Goal: Task Accomplishment & Management: Use online tool/utility

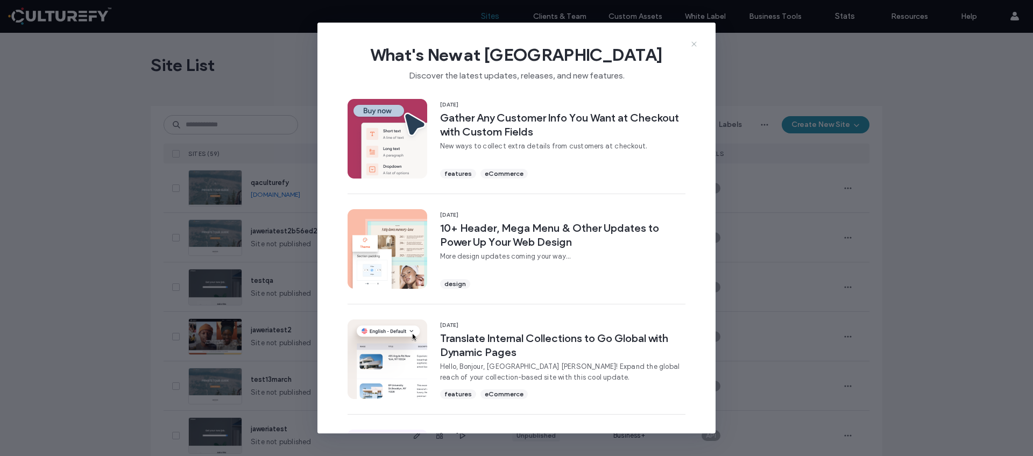
click at [693, 44] on use at bounding box center [693, 44] width 5 height 5
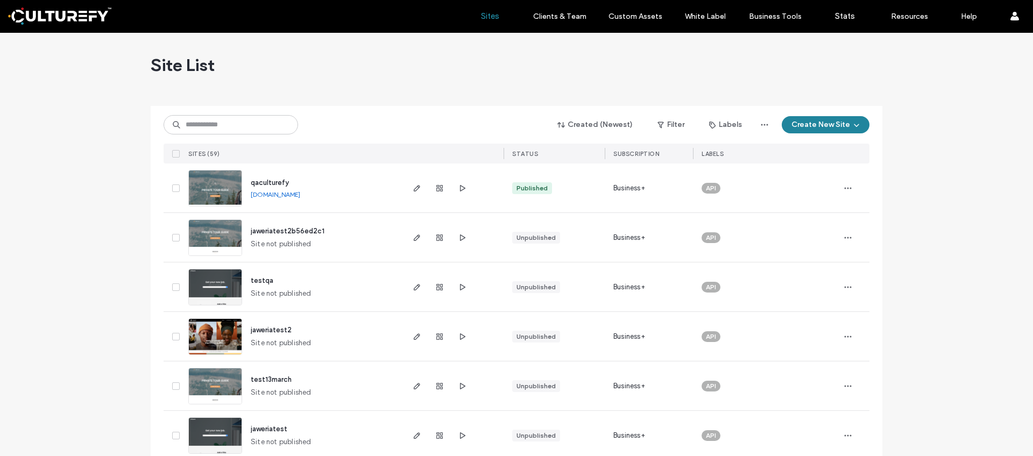
click at [829, 127] on button "Create New Site" at bounding box center [826, 124] width 88 height 17
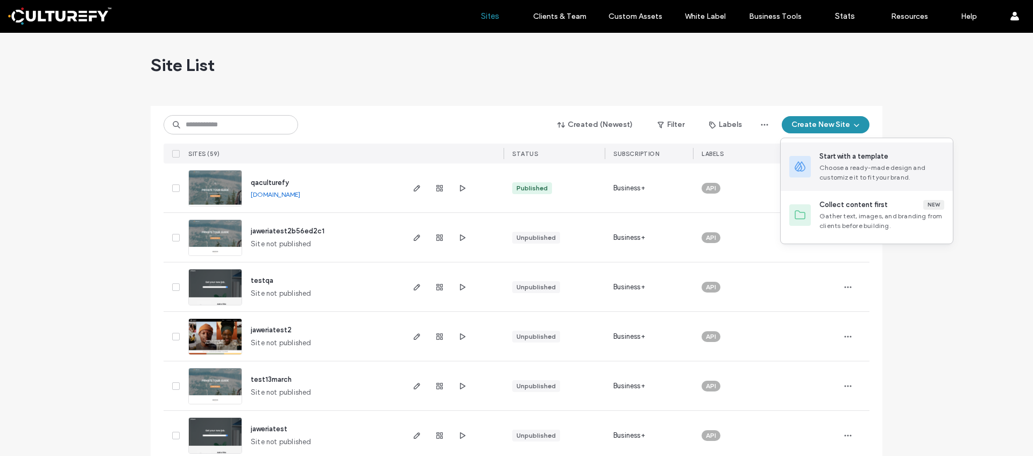
click at [859, 157] on div "Start with a template" at bounding box center [853, 156] width 69 height 11
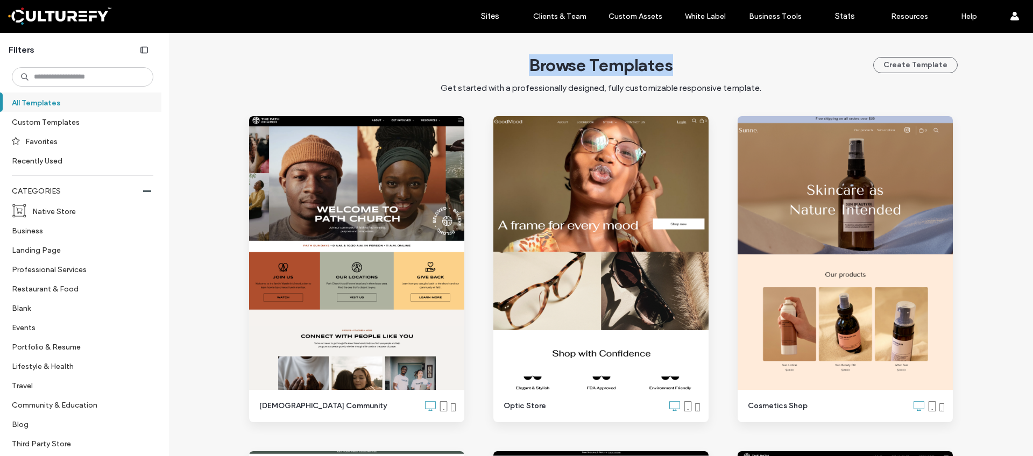
drag, startPoint x: 522, startPoint y: 64, endPoint x: 744, endPoint y: 64, distance: 222.7
click at [744, 64] on div "Browse Templates Get started with a professionally designed, fully customizable…" at bounding box center [600, 74] width 713 height 40
click at [671, 67] on div "Browse Templates Get started with a professionally designed, fully customizable…" at bounding box center [600, 74] width 713 height 40
drag, startPoint x: 681, startPoint y: 65, endPoint x: 528, endPoint y: 65, distance: 153.8
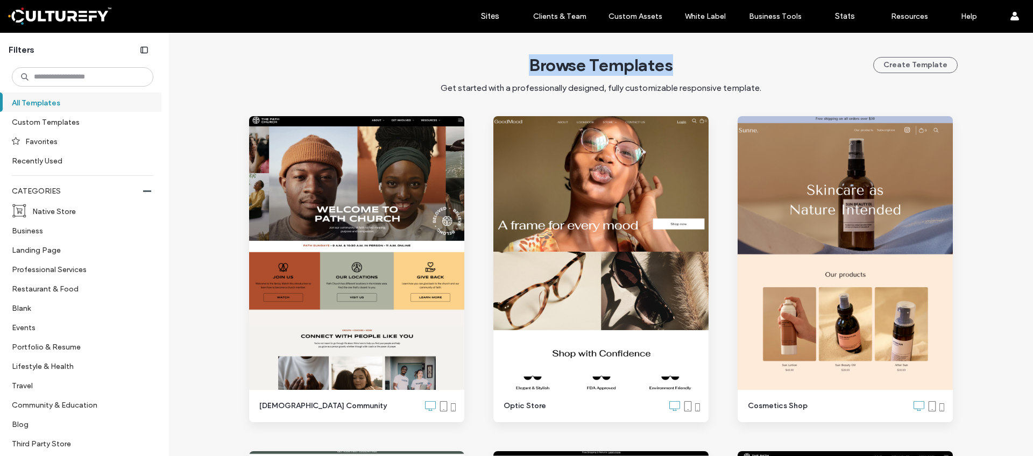
click at [528, 65] on div "Browse Templates Get started with a professionally designed, fully customizable…" at bounding box center [600, 74] width 713 height 40
click at [325, 68] on div "Browse Templates Get started with a professionally designed, fully customizable…" at bounding box center [600, 74] width 713 height 40
click at [357, 72] on div "Browse Templates Get started with a professionally designed, fully customizable…" at bounding box center [600, 74] width 713 height 40
click at [353, 76] on div "Browse Templates Get started with a professionally designed, fully customizable…" at bounding box center [600, 74] width 713 height 40
click at [479, 18] on link "Sites" at bounding box center [490, 16] width 64 height 32
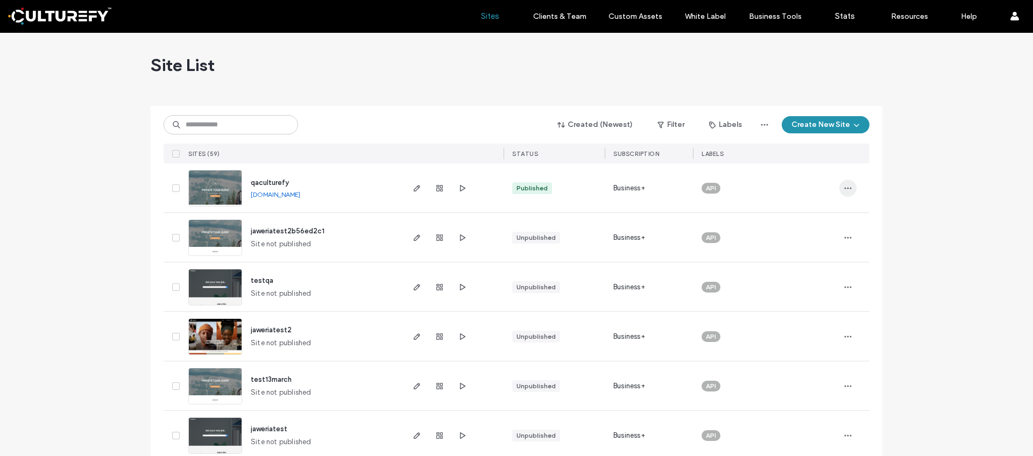
click at [843, 188] on icon "button" at bounding box center [847, 188] width 9 height 9
click at [359, 139] on div "Created (Newest) Filter Labels Create New Site SITES (59) STATUS SUBSCRIPTION L…" at bounding box center [517, 135] width 706 height 58
click at [413, 186] on icon "button" at bounding box center [417, 188] width 9 height 9
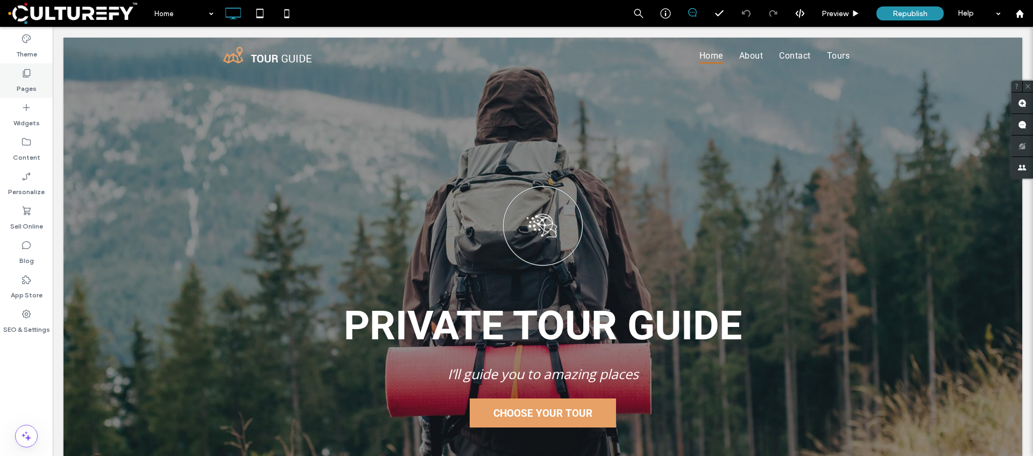
click at [13, 88] on div "Pages" at bounding box center [26, 80] width 53 height 34
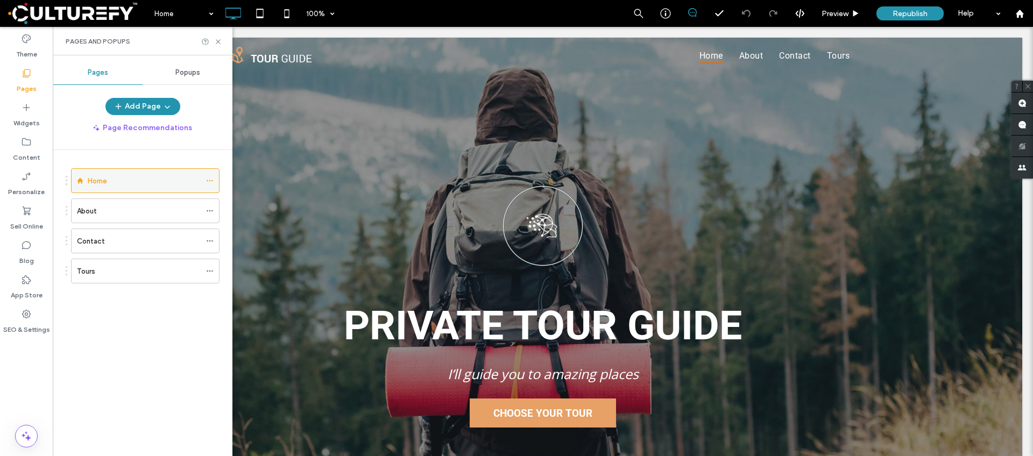
click at [207, 182] on icon at bounding box center [210, 181] width 8 height 8
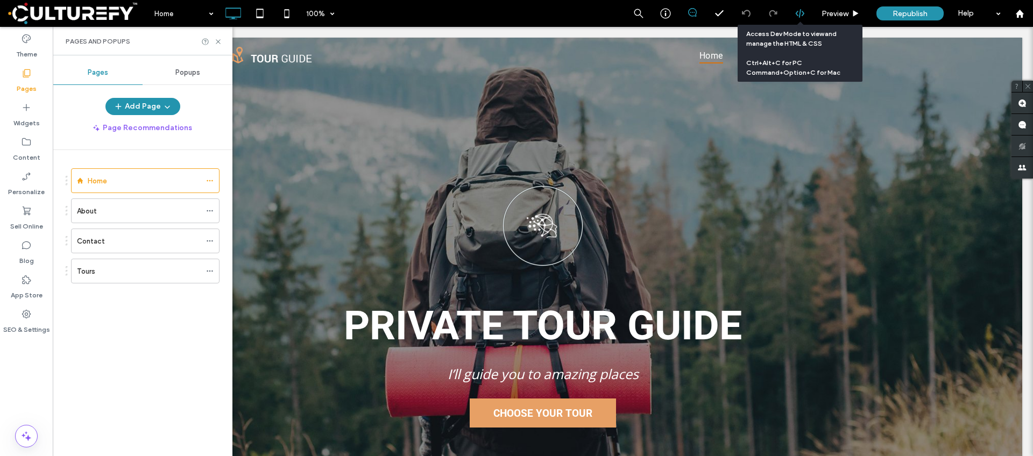
click at [796, 17] on icon at bounding box center [800, 14] width 10 height 10
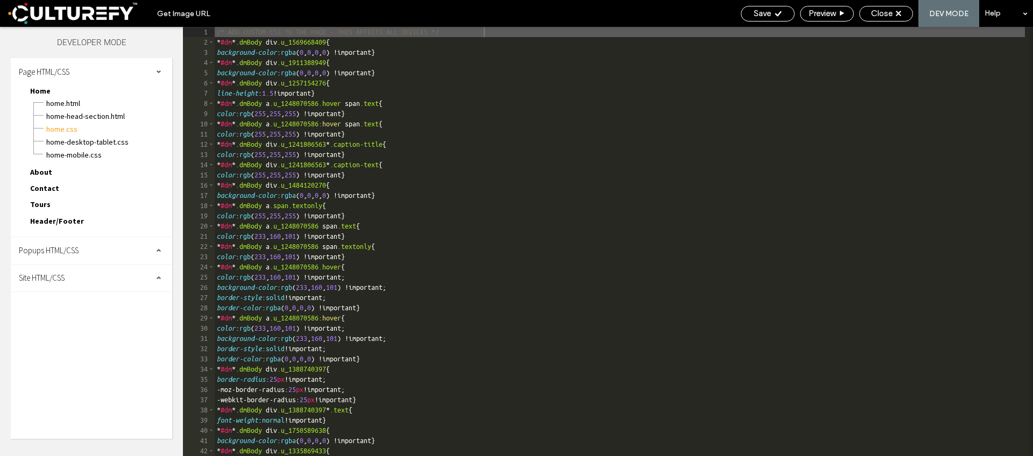
click at [69, 255] on div "Popups HTML/CSS" at bounding box center [91, 250] width 161 height 27
click at [64, 104] on span "Home.html" at bounding box center [109, 103] width 126 height 11
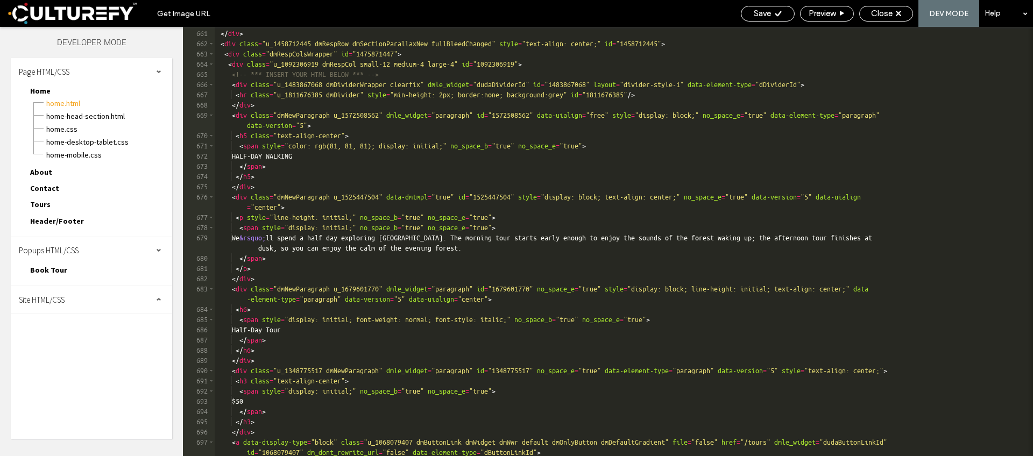
scroll to position [7939, 0]
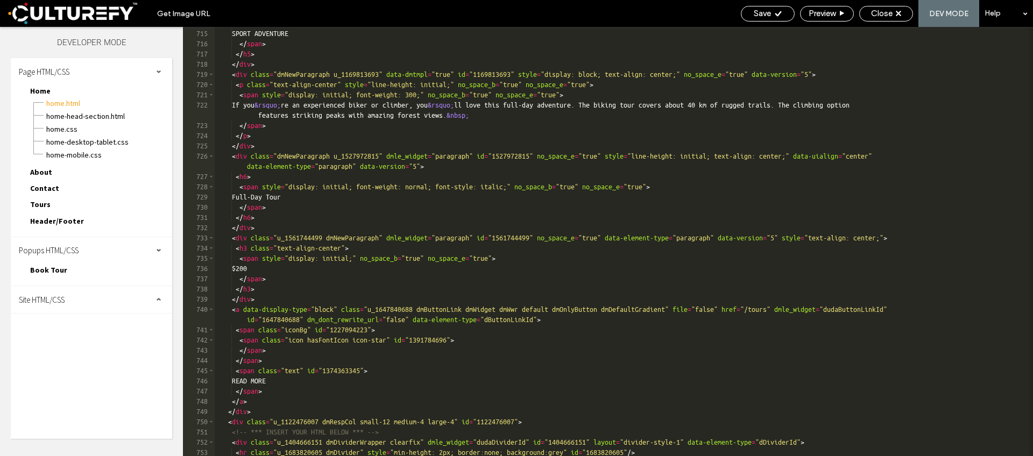
click at [311, 176] on div "< span style = "color: rgb(81, 81, 81); display: initial;" no_space_b = "true" …" at bounding box center [620, 243] width 810 height 450
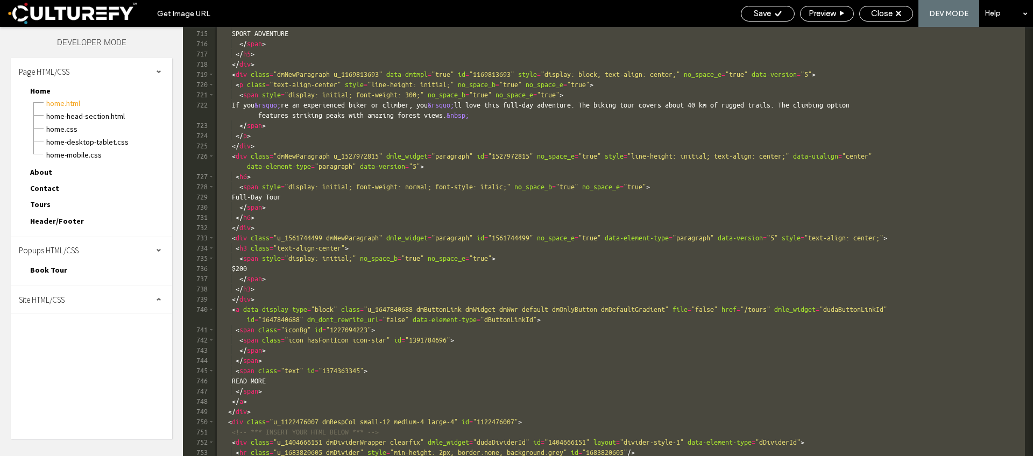
scroll to position [7624, 0]
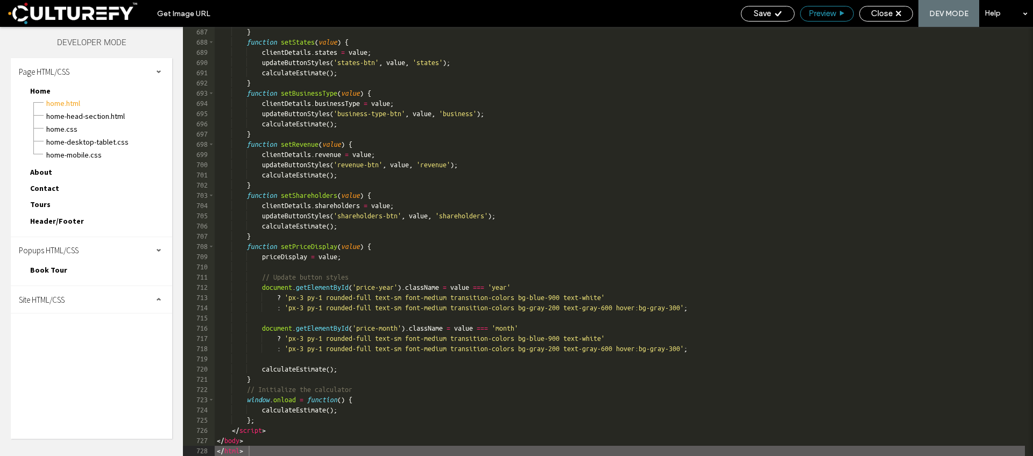
click at [832, 17] on span "Preview" at bounding box center [821, 14] width 27 height 10
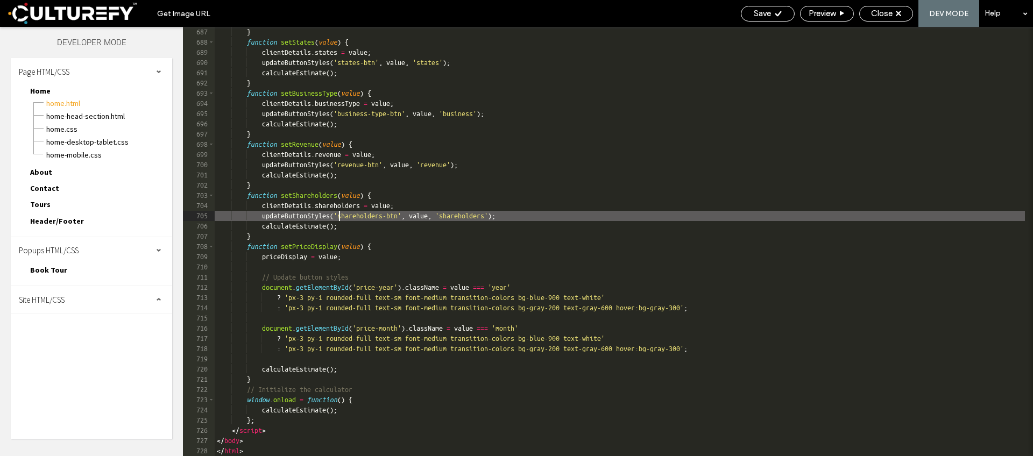
click at [337, 212] on div "} function setStates ( value ) { clientDetails . states = value ; updateButtonS…" at bounding box center [620, 252] width 810 height 450
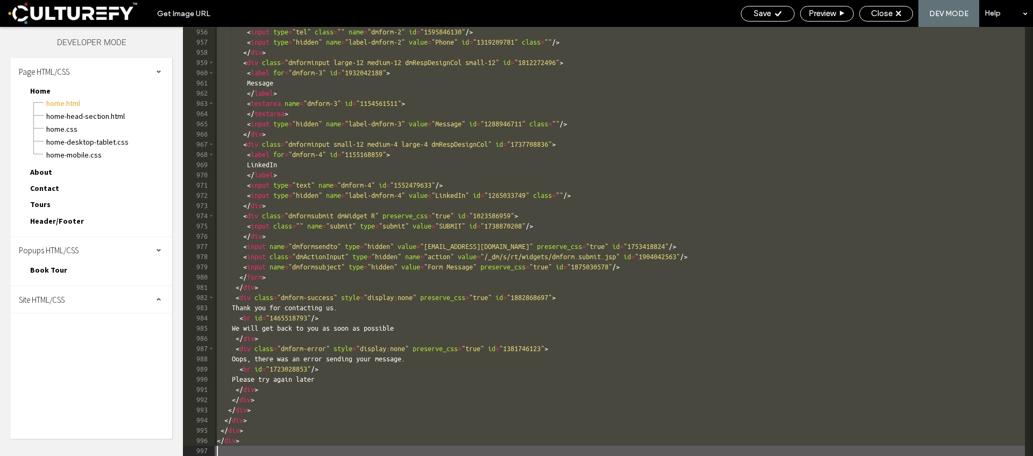
scroll to position [10628, 0]
click at [351, 189] on div "< input type = "tel" class = "" name = "dmform-2" id = "1595846130" /> < input …" at bounding box center [620, 252] width 810 height 450
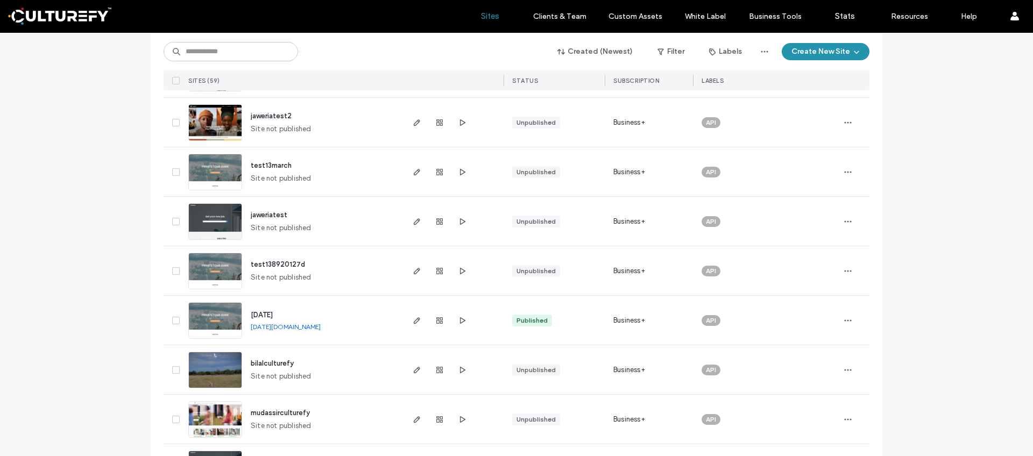
scroll to position [343, 0]
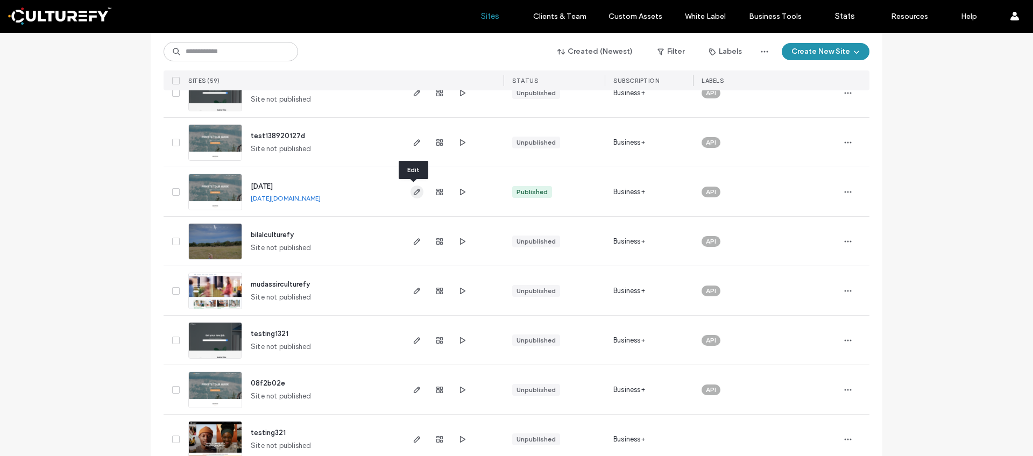
click at [414, 191] on use "button" at bounding box center [417, 192] width 6 height 6
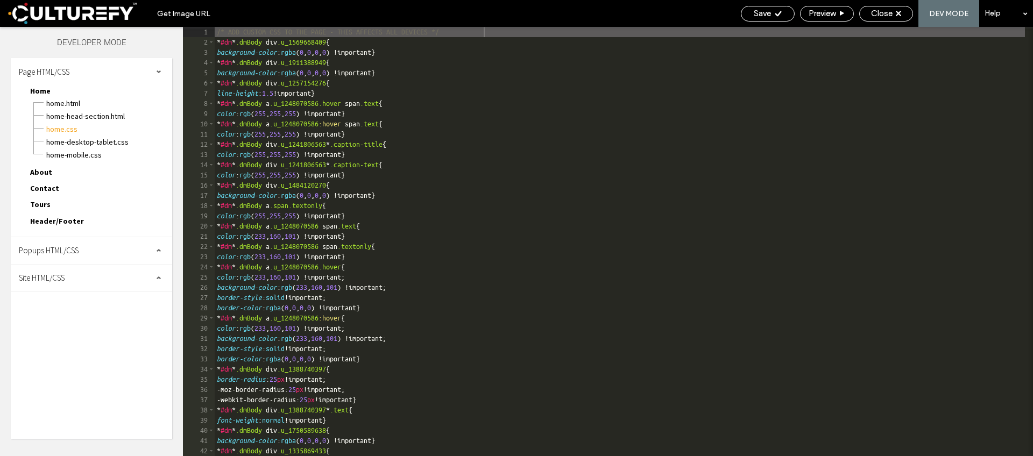
click at [336, 194] on div "/* ADD CUSTOM CSS TO THE PAGE - THIS AFFECTS ALL DEVICES */ * #dm * .dmBody div…" at bounding box center [711, 252] width 993 height 450
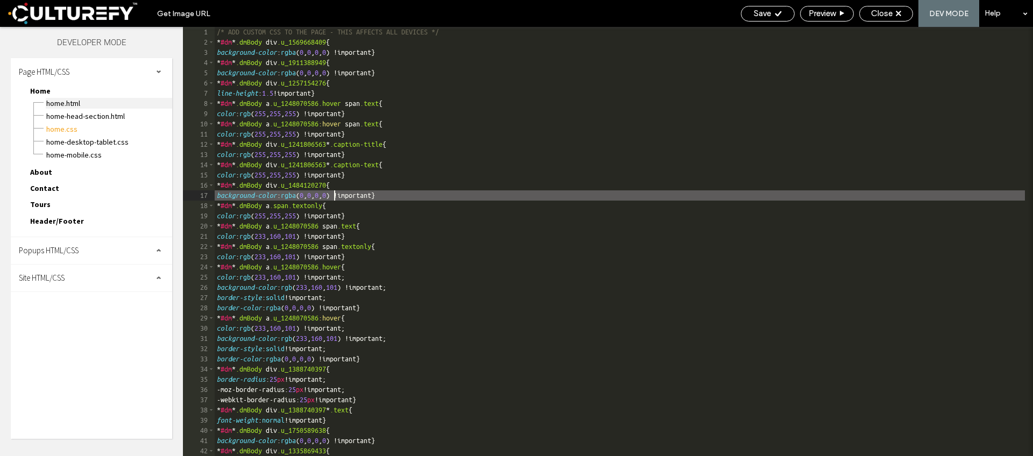
click at [73, 103] on span "Home.html" at bounding box center [109, 103] width 126 height 11
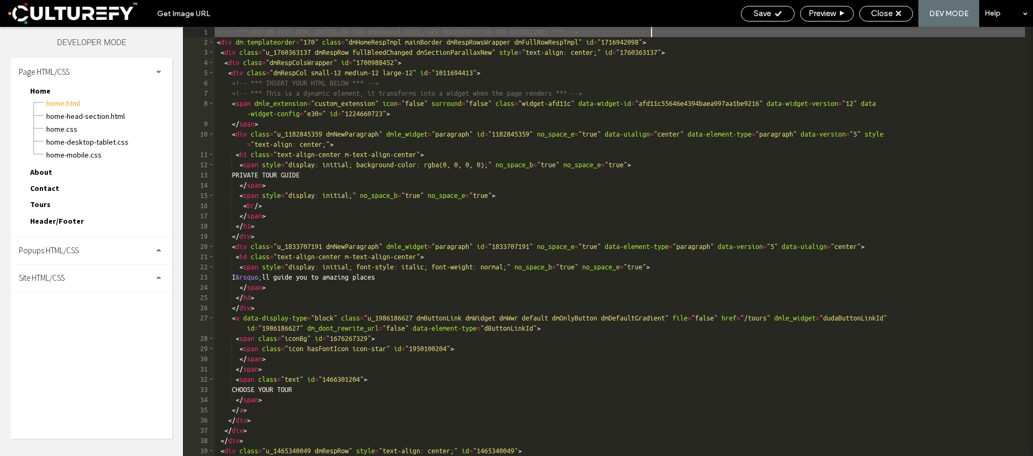
click at [480, 185] on div "<!-- *** ADD OR EDIT HTML INSIDE OF THE dmRespCol DIVS, SEE DOCUMENTATION FOR G…" at bounding box center [620, 252] width 810 height 450
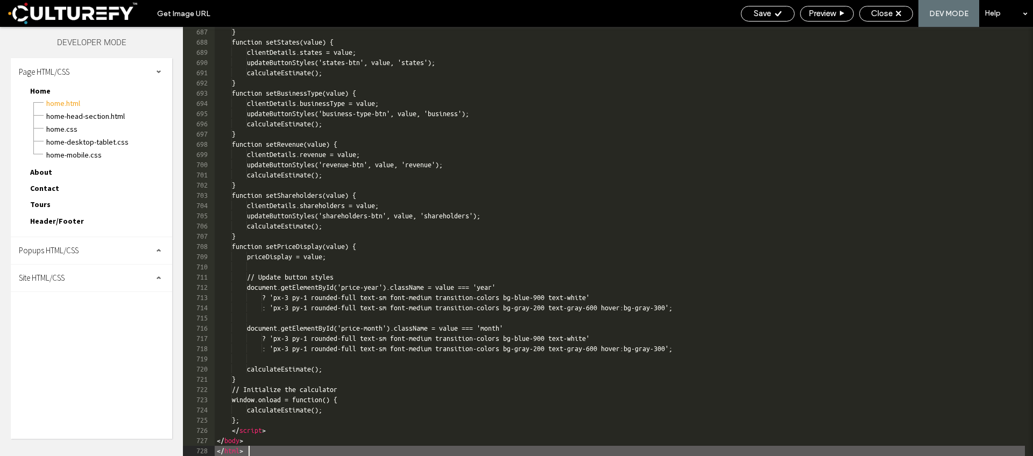
scroll to position [7624, 0]
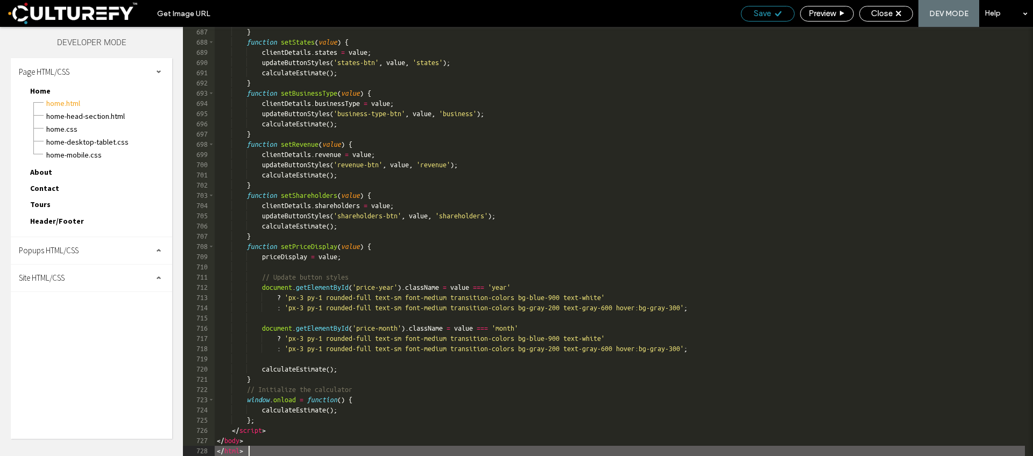
click at [771, 15] on div "Save" at bounding box center [767, 14] width 53 height 10
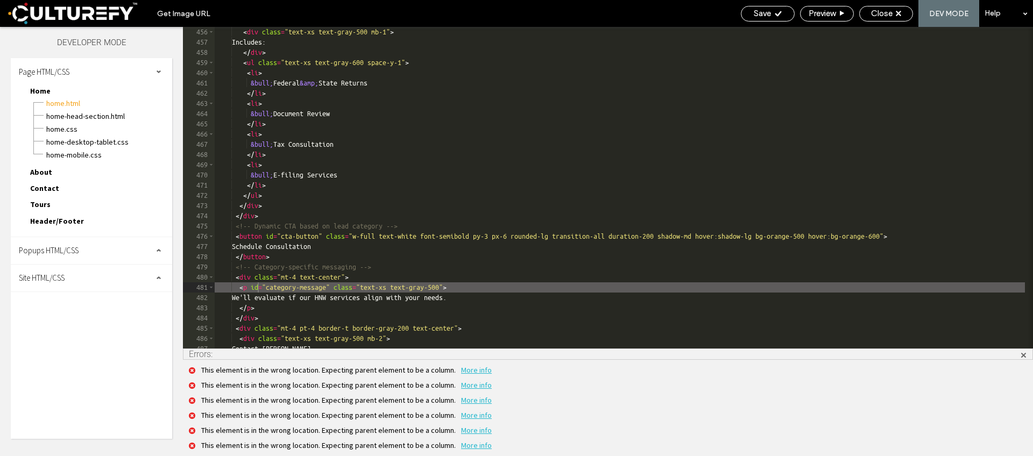
click at [597, 191] on div "< div class = "text-xs text-gray-500 mb-1" > Includes: </ div > < ul class = "t…" at bounding box center [620, 198] width 810 height 342
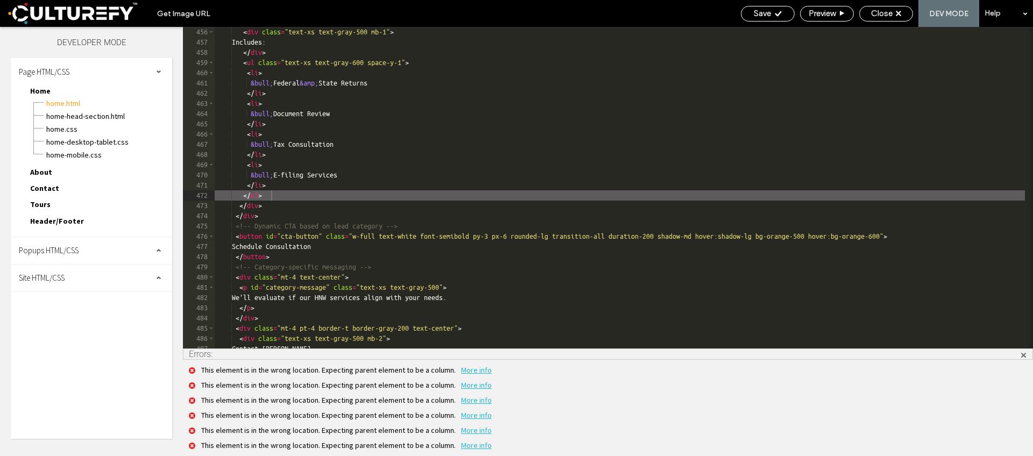
scroll to position [5152, 0]
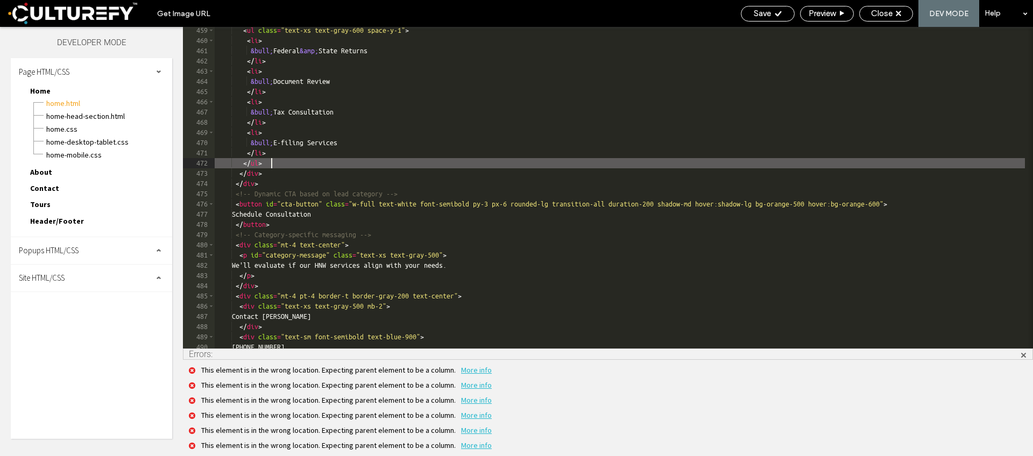
click at [52, 279] on span "Site HTML/CSS" at bounding box center [42, 278] width 46 height 10
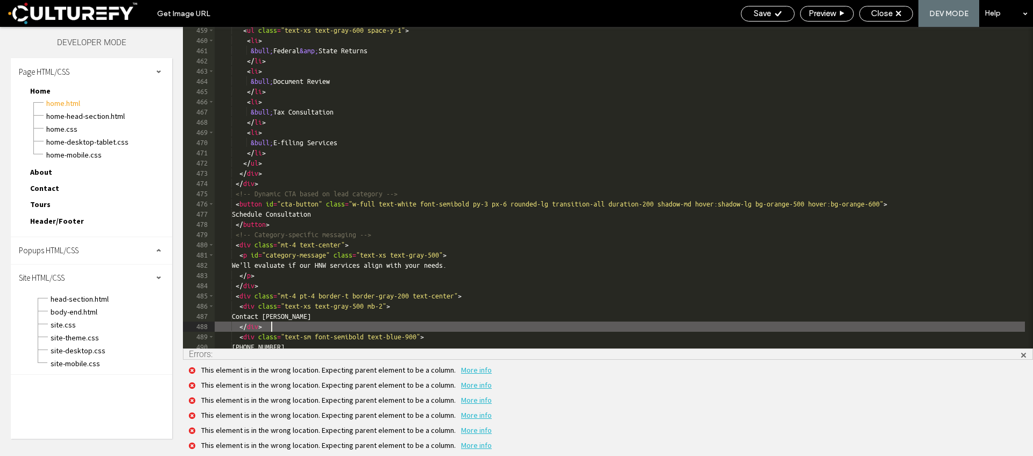
click at [411, 325] on div "< ul class = "text-xs text-gray-600 space-y-1" > < li > &bull; Federal &amp; St…" at bounding box center [620, 196] width 810 height 342
click at [477, 374] on span "More info" at bounding box center [476, 370] width 31 height 10
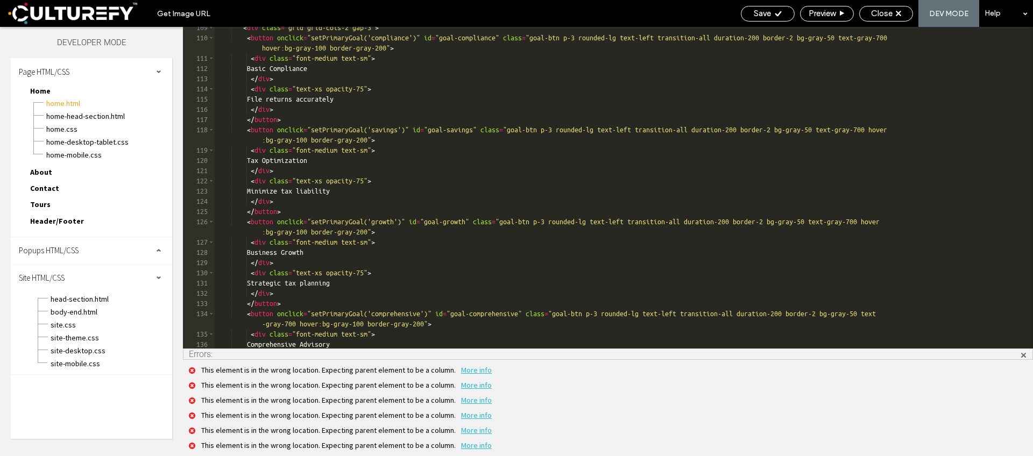
scroll to position [1118, 0]
click at [825, 22] on div "Save Preview Close DEV MODE Help" at bounding box center [883, 13] width 297 height 27
click at [825, 17] on span "Preview" at bounding box center [821, 14] width 27 height 10
click at [278, 219] on div "< div class = "grid grid-cols-2 gap-3" > < button onclick = "setPrimaryGoal('co…" at bounding box center [620, 194] width 810 height 342
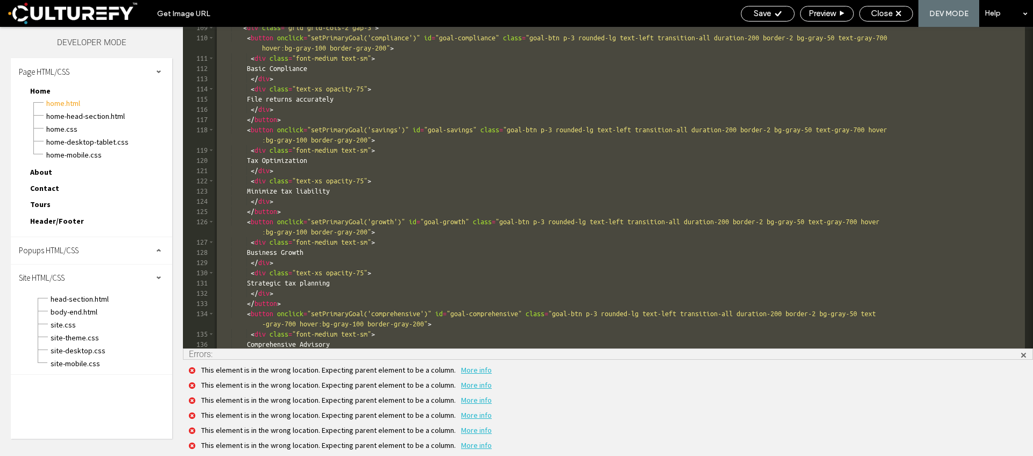
scroll to position [7731, 0]
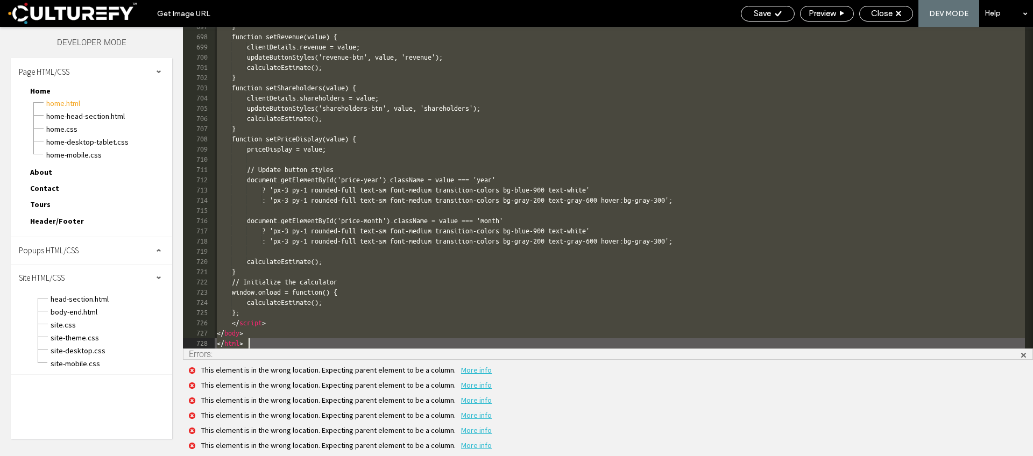
click at [433, 257] on div "} function setRevenue(value) { clientDetails.revenue = value; updateButtonStyle…" at bounding box center [620, 193] width 810 height 342
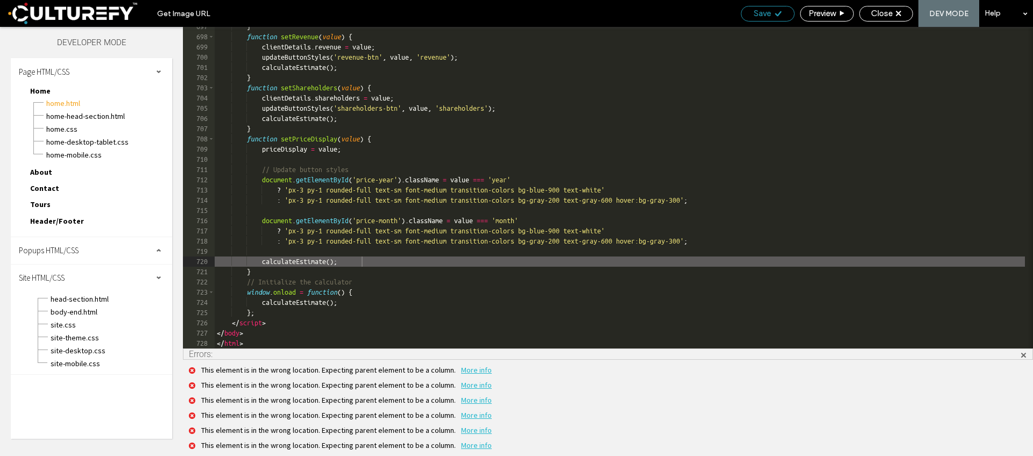
click at [757, 16] on span "Save" at bounding box center [762, 14] width 17 height 10
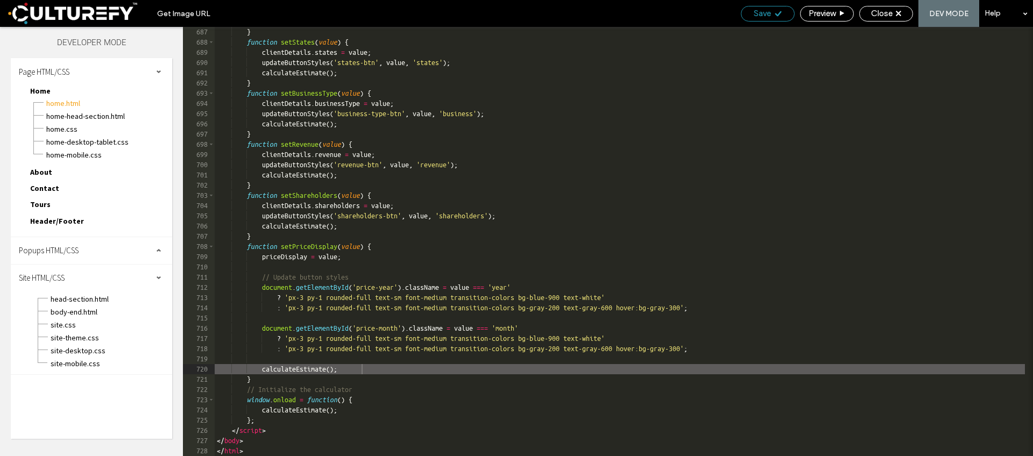
scroll to position [5120, 0]
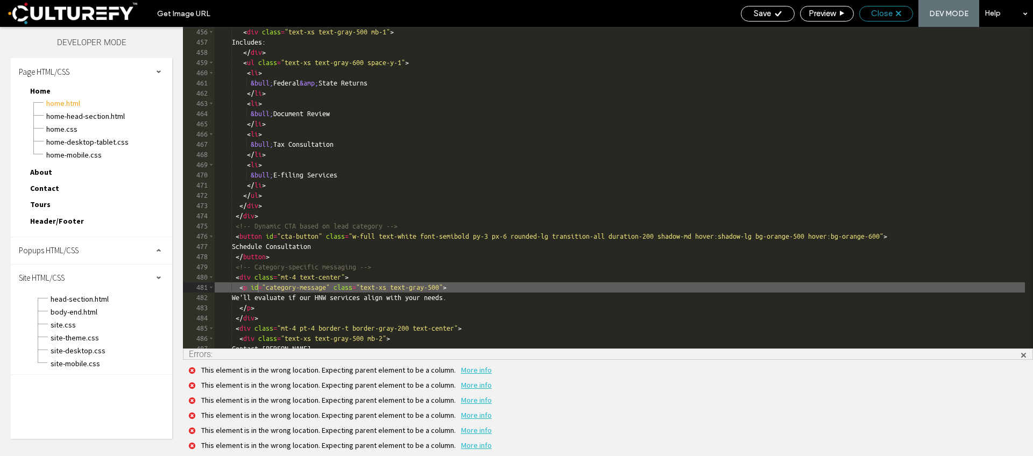
click at [888, 16] on span "Close" at bounding box center [882, 14] width 22 height 10
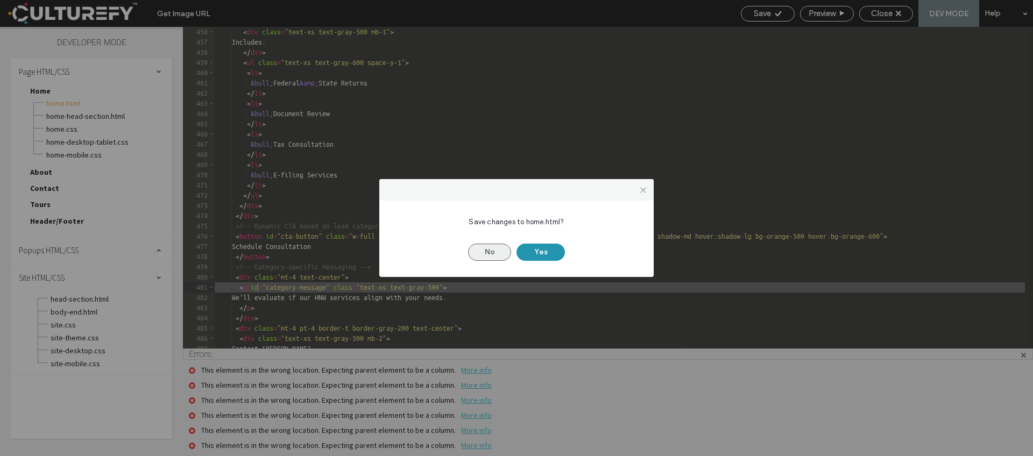
click at [497, 253] on button "No" at bounding box center [489, 252] width 43 height 17
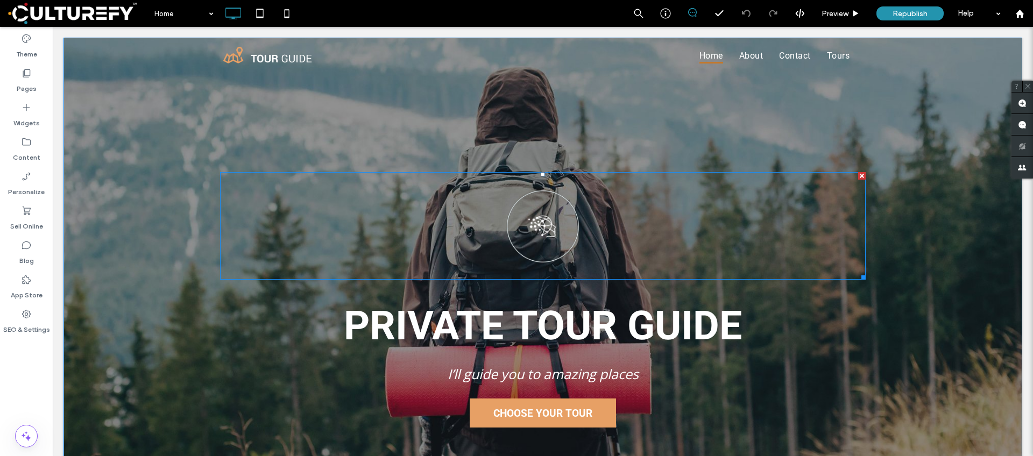
click at [510, 224] on span at bounding box center [542, 226] width 645 height 108
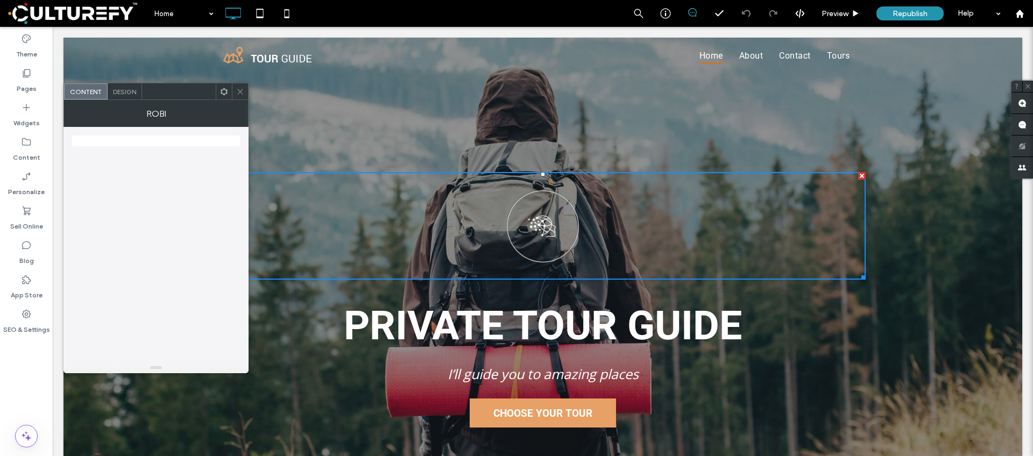
click at [238, 93] on use at bounding box center [239, 91] width 5 height 5
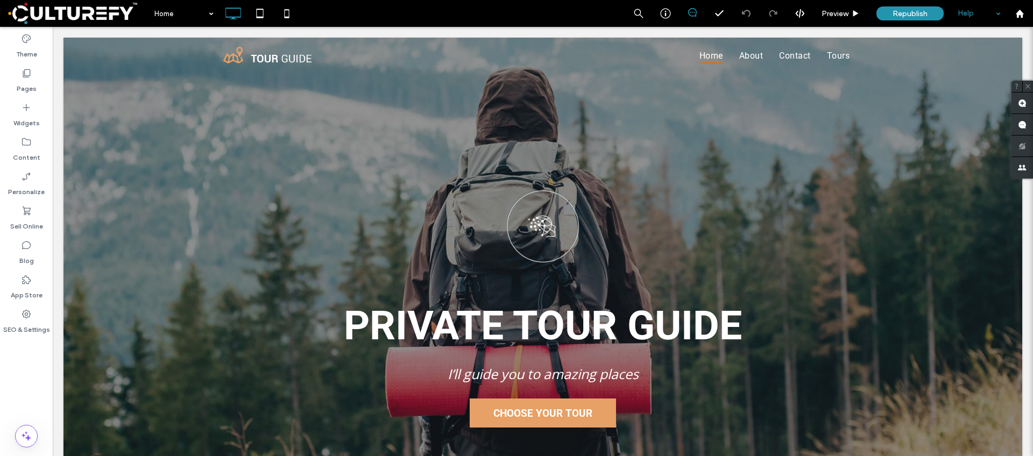
click at [993, 14] on div "Help" at bounding box center [979, 13] width 54 height 27
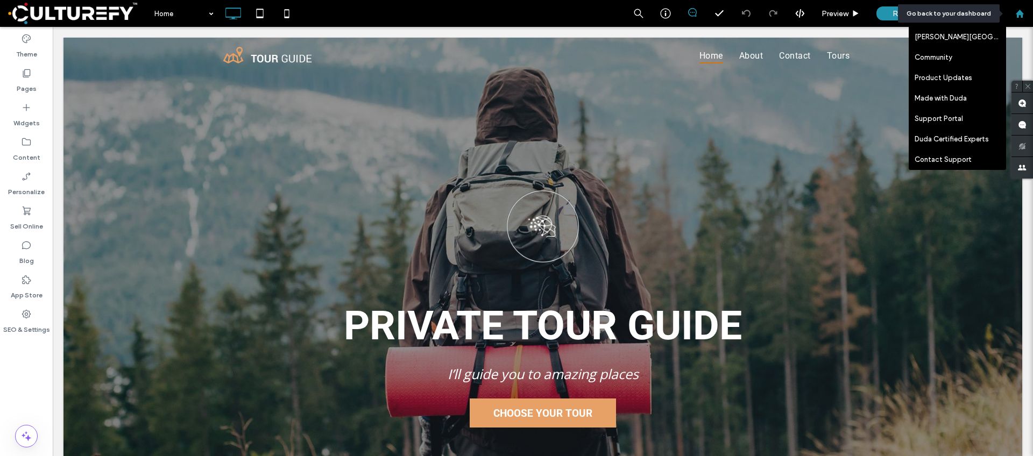
click at [1015, 15] on icon at bounding box center [1019, 13] width 9 height 9
